Goal: Task Accomplishment & Management: Use online tool/utility

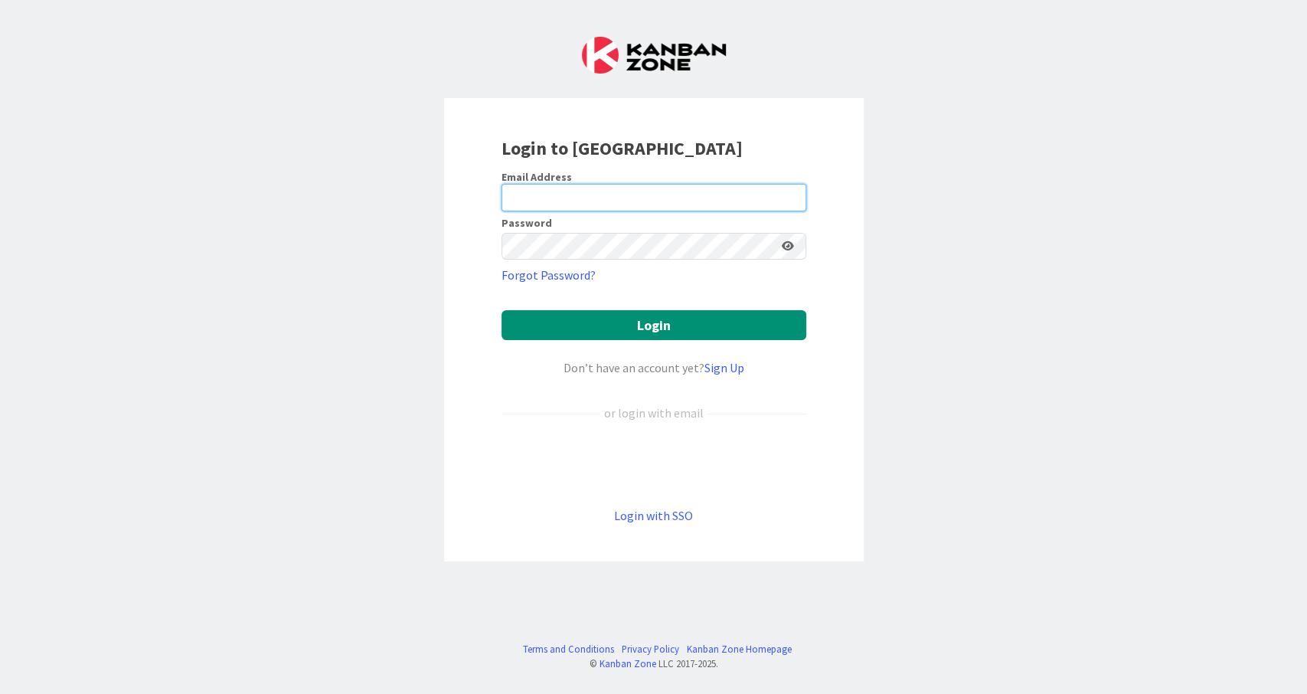
type input "[EMAIL_ADDRESS][DOMAIN_NAME]"
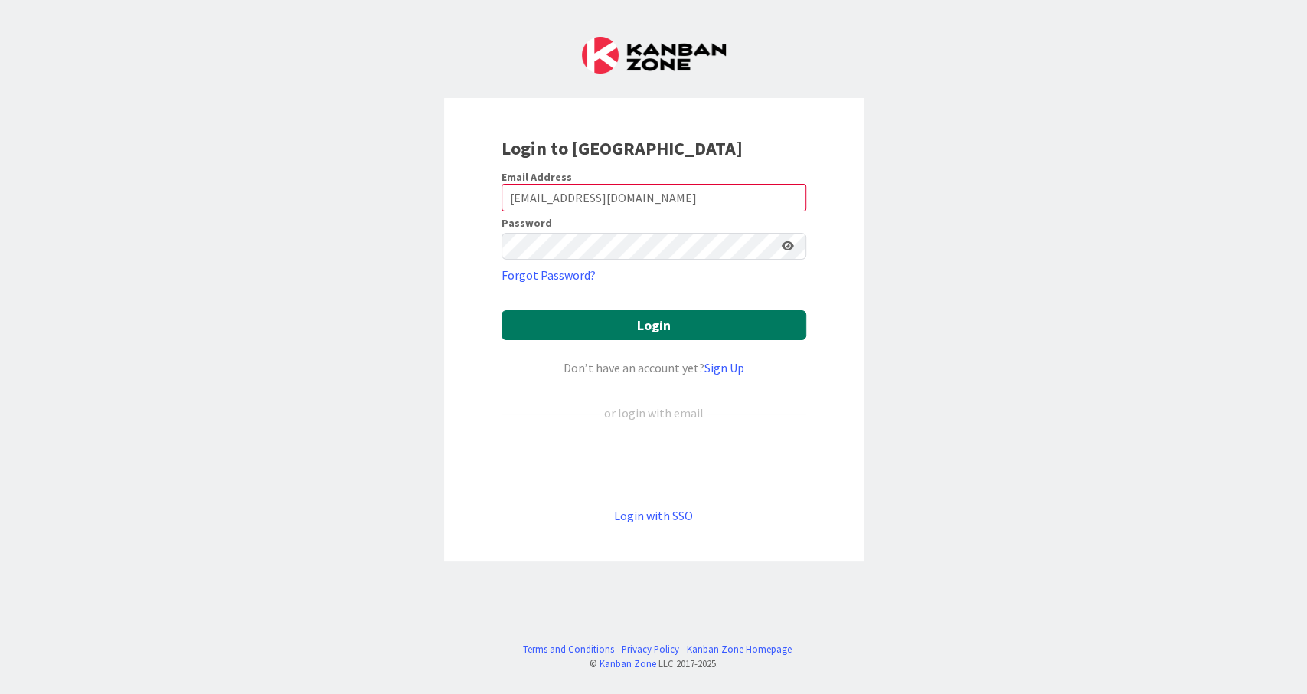
click at [694, 316] on button "Login" at bounding box center [654, 325] width 305 height 30
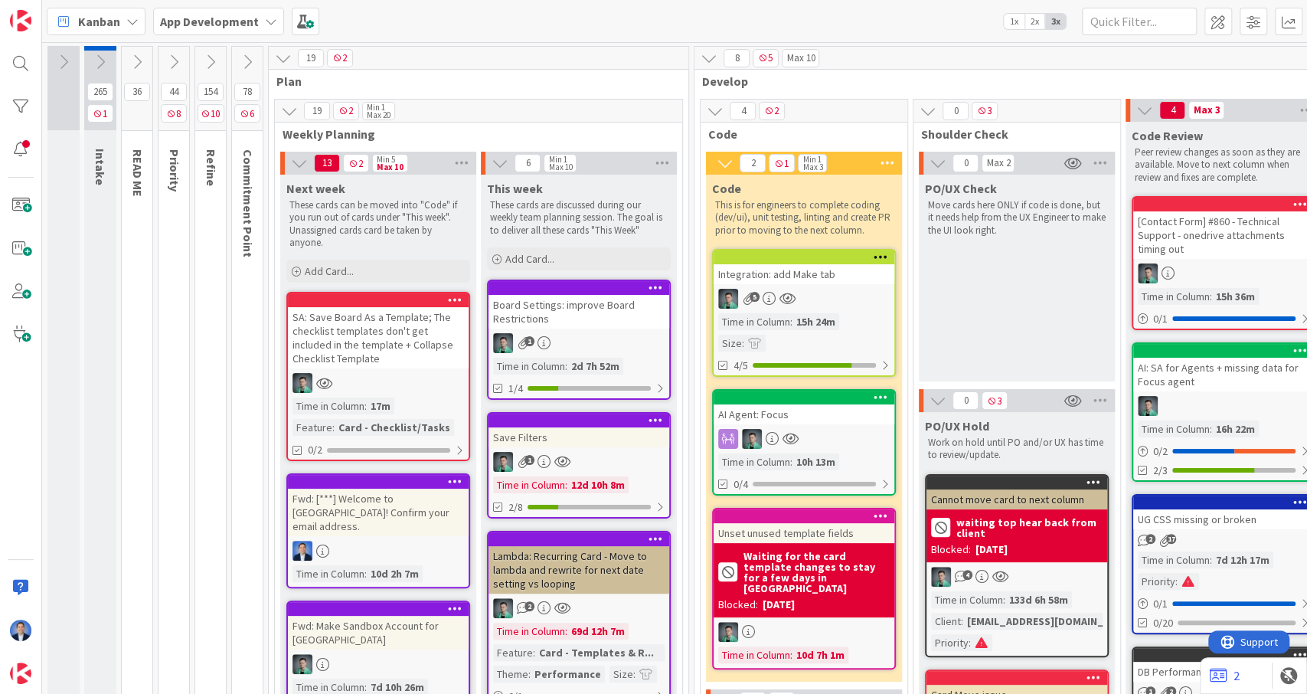
click at [375, 385] on div at bounding box center [378, 383] width 181 height 20
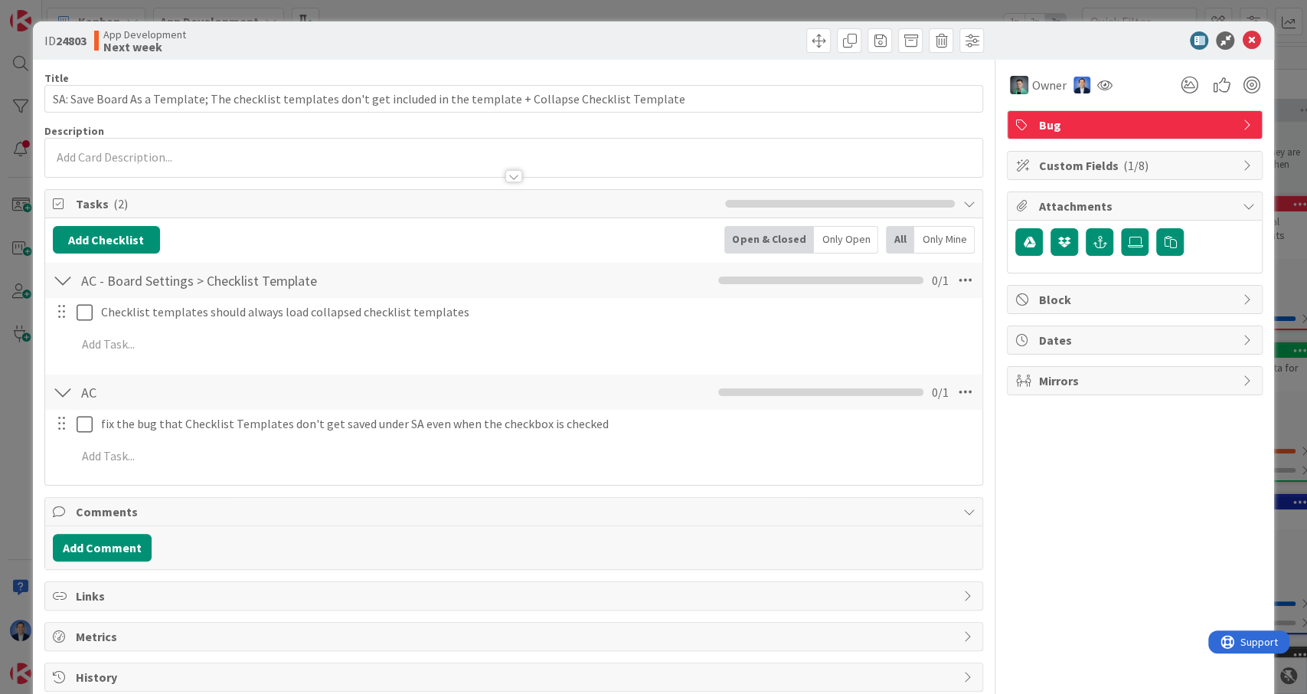
click at [1062, 50] on div at bounding box center [1127, 40] width 271 height 18
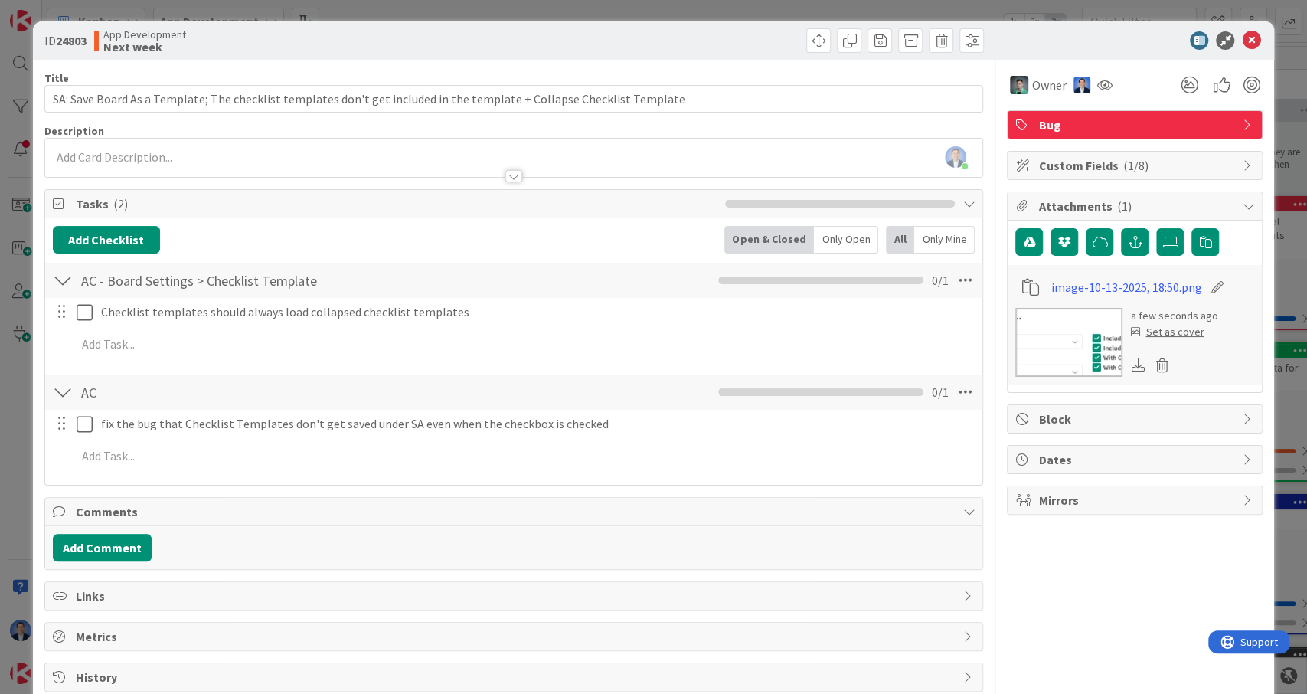
click at [1212, 289] on icon at bounding box center [1217, 286] width 21 height 15
click at [1163, 292] on input "image-10-13-2025, 18:50" at bounding box center [1136, 287] width 171 height 28
type input "SA"
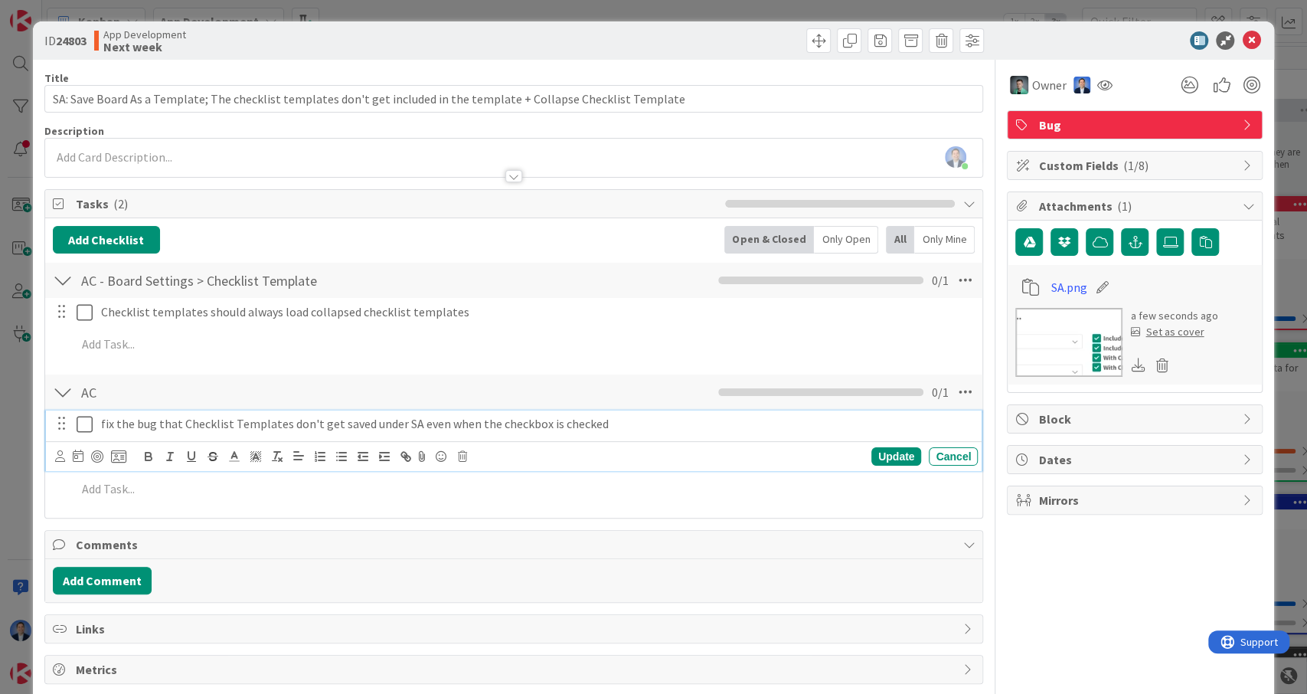
click at [647, 428] on p "fix the bug that Checklist Templates don't get saved under SA even when the che…" at bounding box center [536, 424] width 871 height 18
click at [1084, 42] on div at bounding box center [1127, 40] width 271 height 18
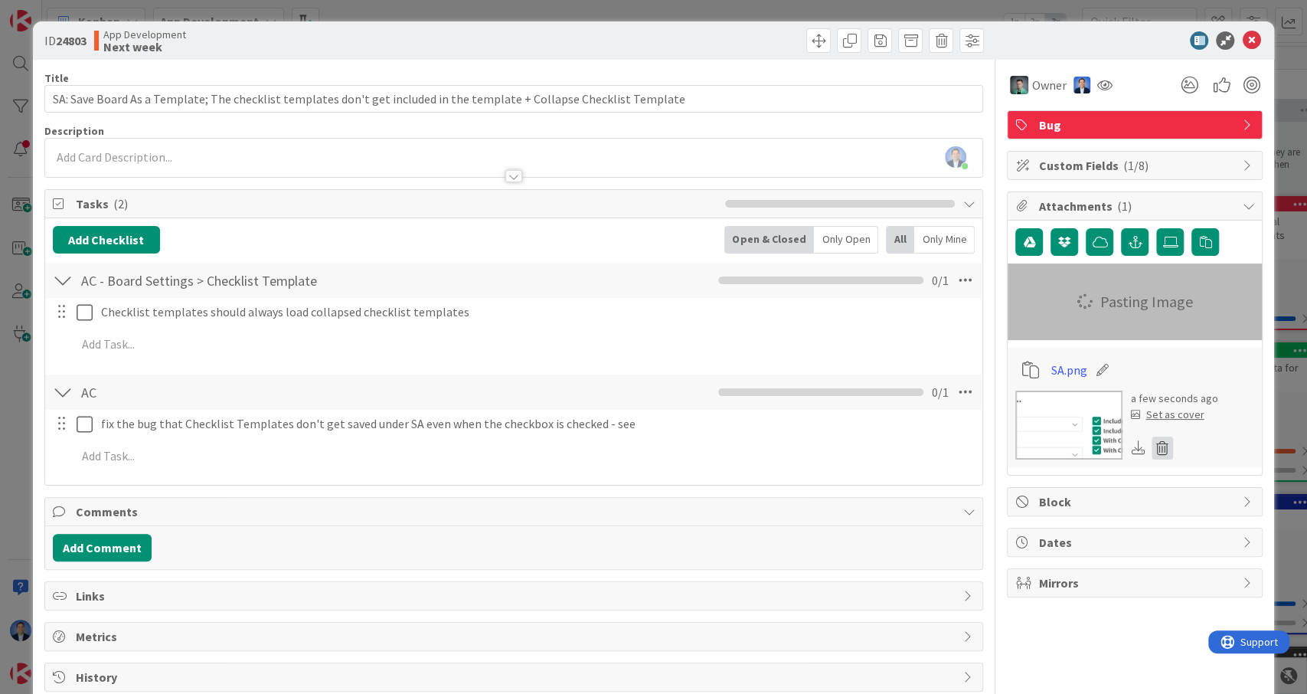
click at [1165, 443] on icon at bounding box center [1162, 447] width 21 height 23
click at [1014, 512] on button "Delete" at bounding box center [1019, 522] width 57 height 28
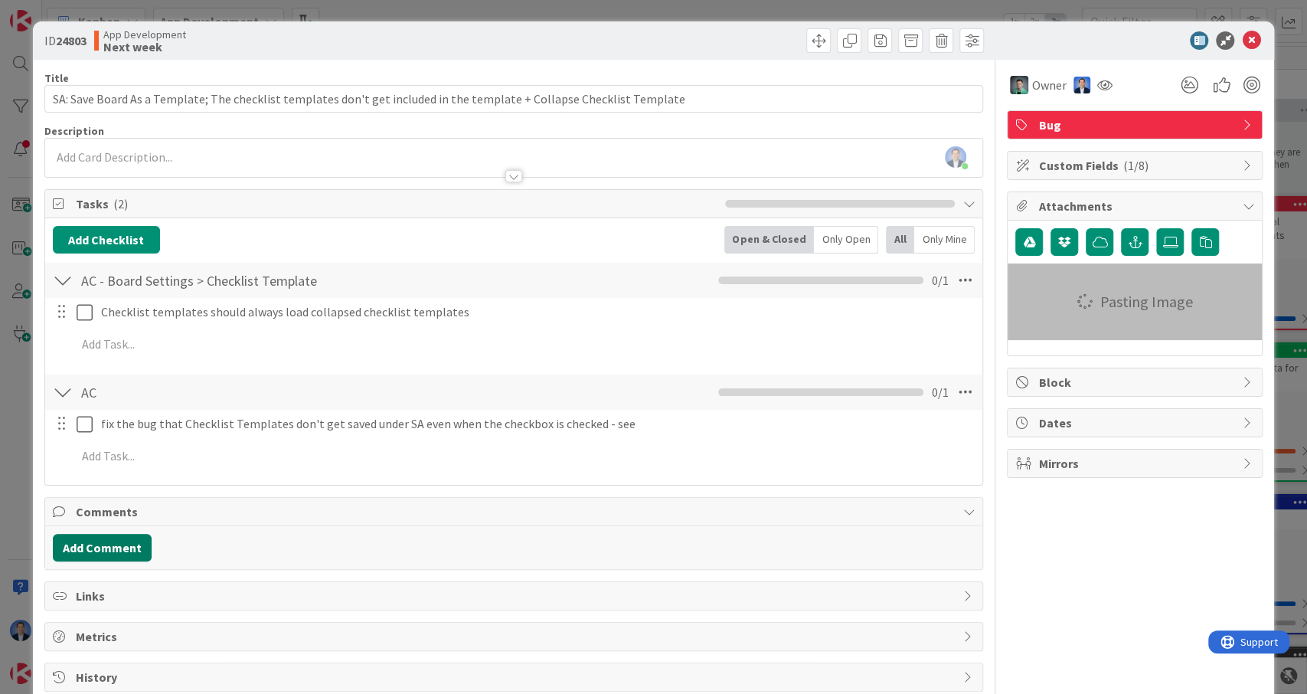
click at [103, 551] on button "Add Comment" at bounding box center [102, 548] width 99 height 28
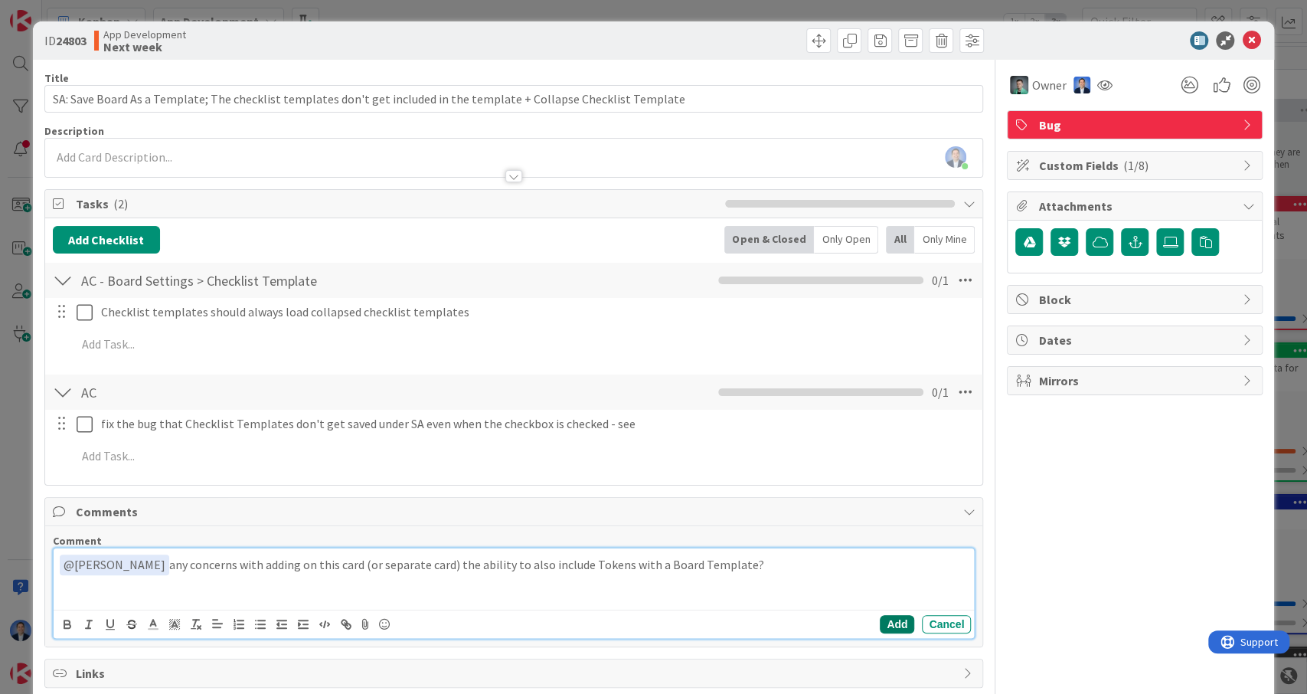
click at [906, 616] on button "Add" at bounding box center [897, 624] width 34 height 18
